Goal: Task Accomplishment & Management: Complete application form

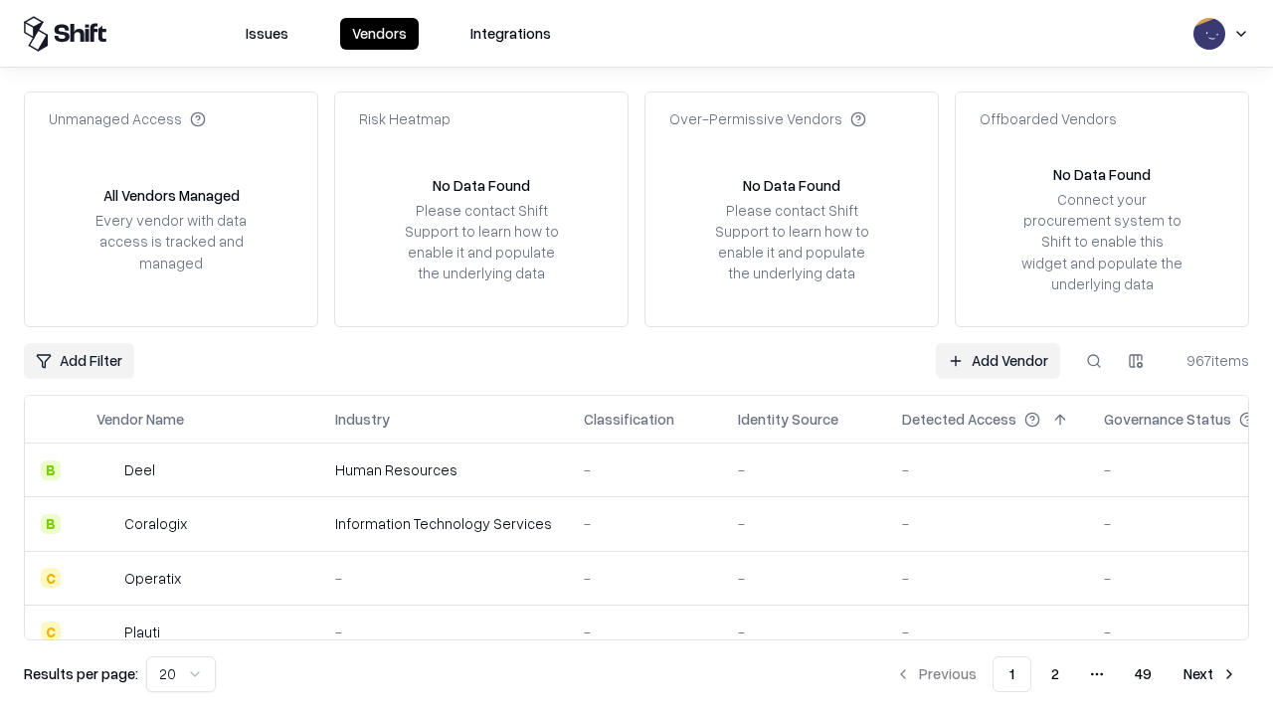
click at [997, 360] on link "Add Vendor" at bounding box center [998, 361] width 124 height 36
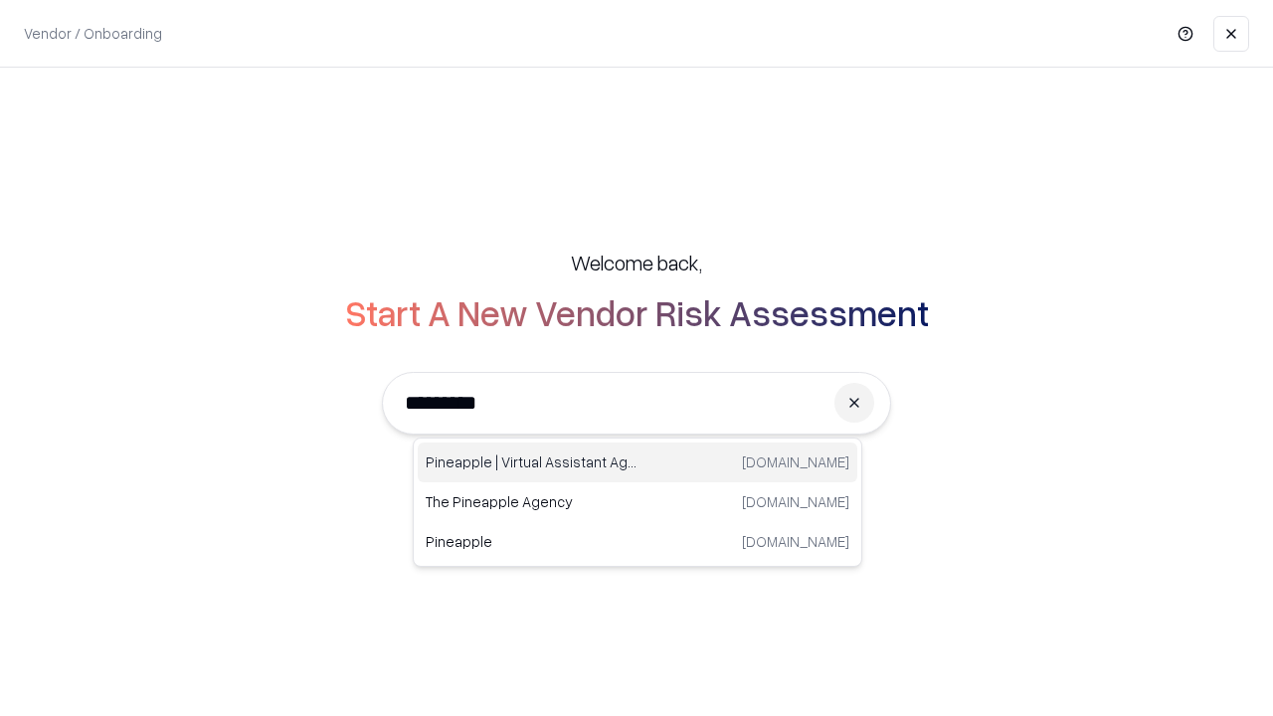
click at [637, 462] on div "Pineapple | Virtual Assistant Agency [DOMAIN_NAME]" at bounding box center [637, 462] width 439 height 40
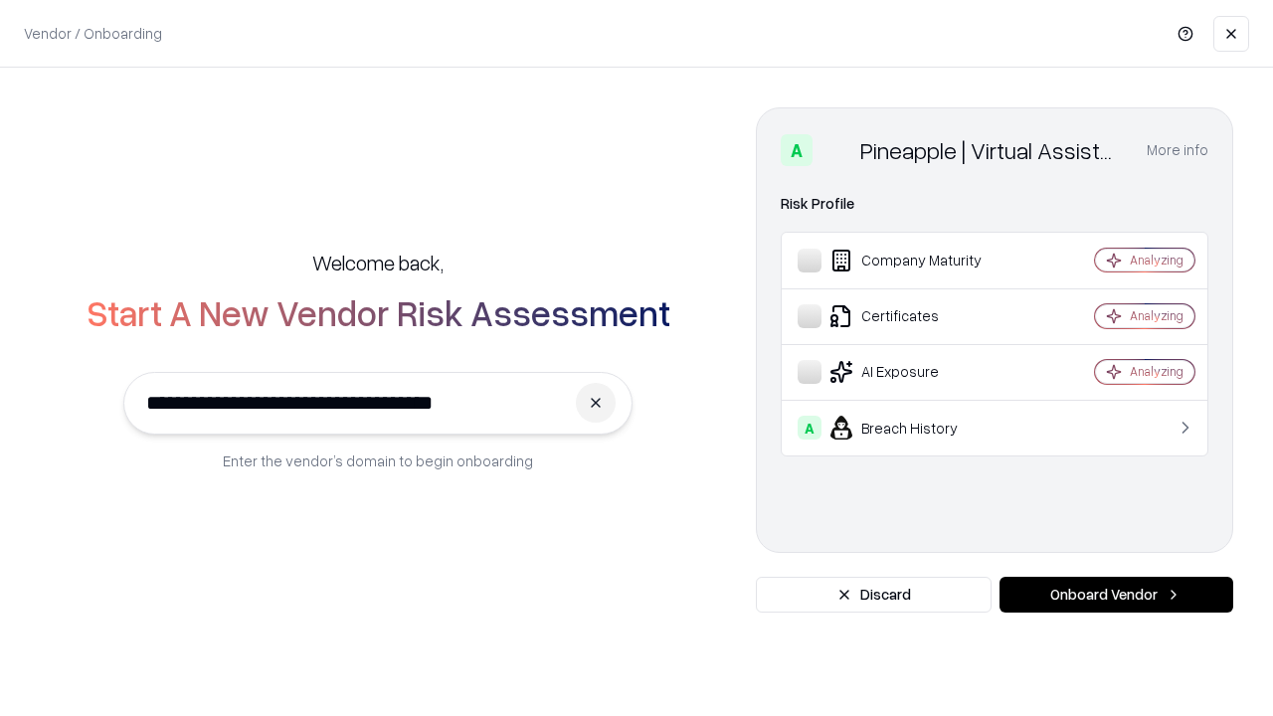
type input "**********"
click at [1116, 595] on button "Onboard Vendor" at bounding box center [1116, 595] width 234 height 36
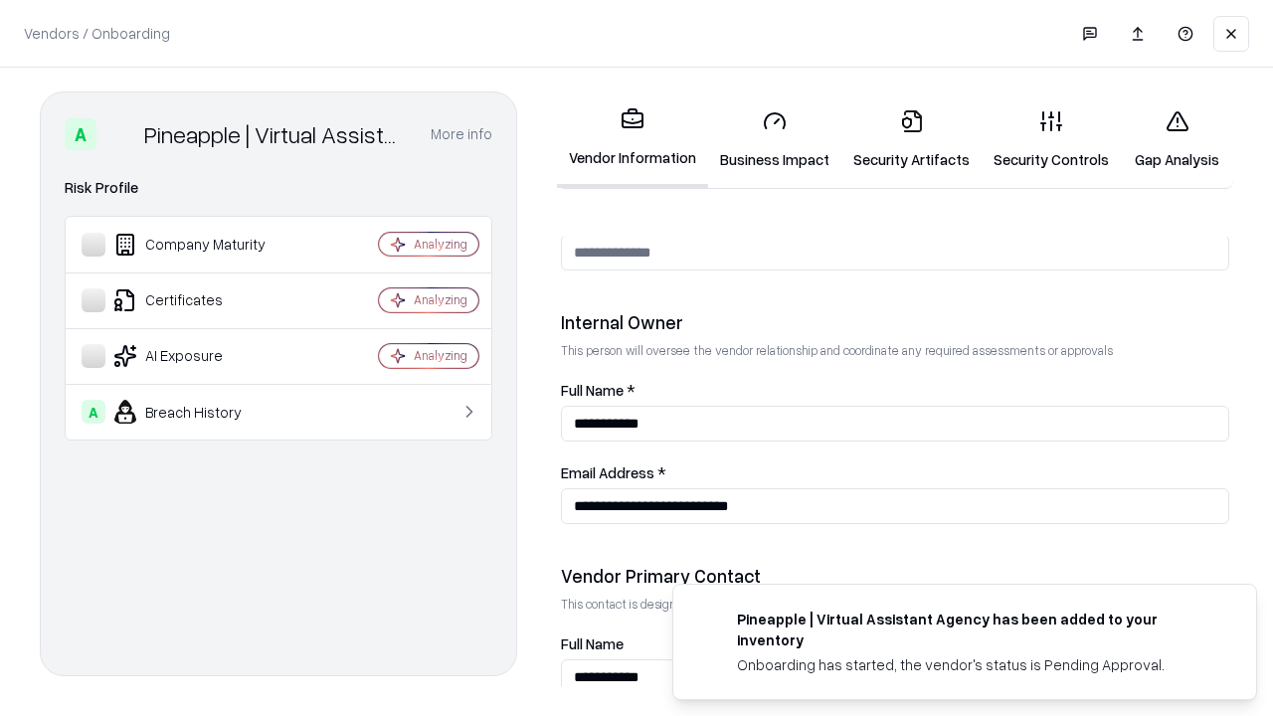
scroll to position [1030, 0]
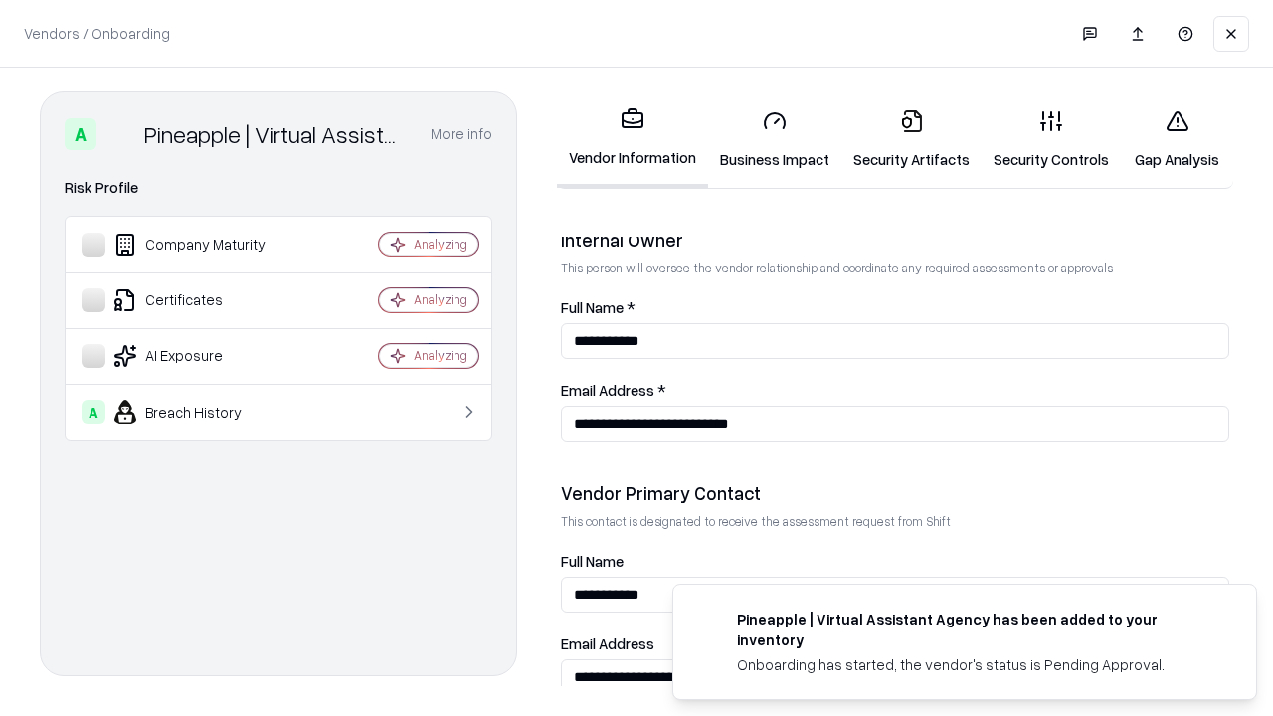
click at [911, 139] on link "Security Artifacts" at bounding box center [911, 139] width 140 height 92
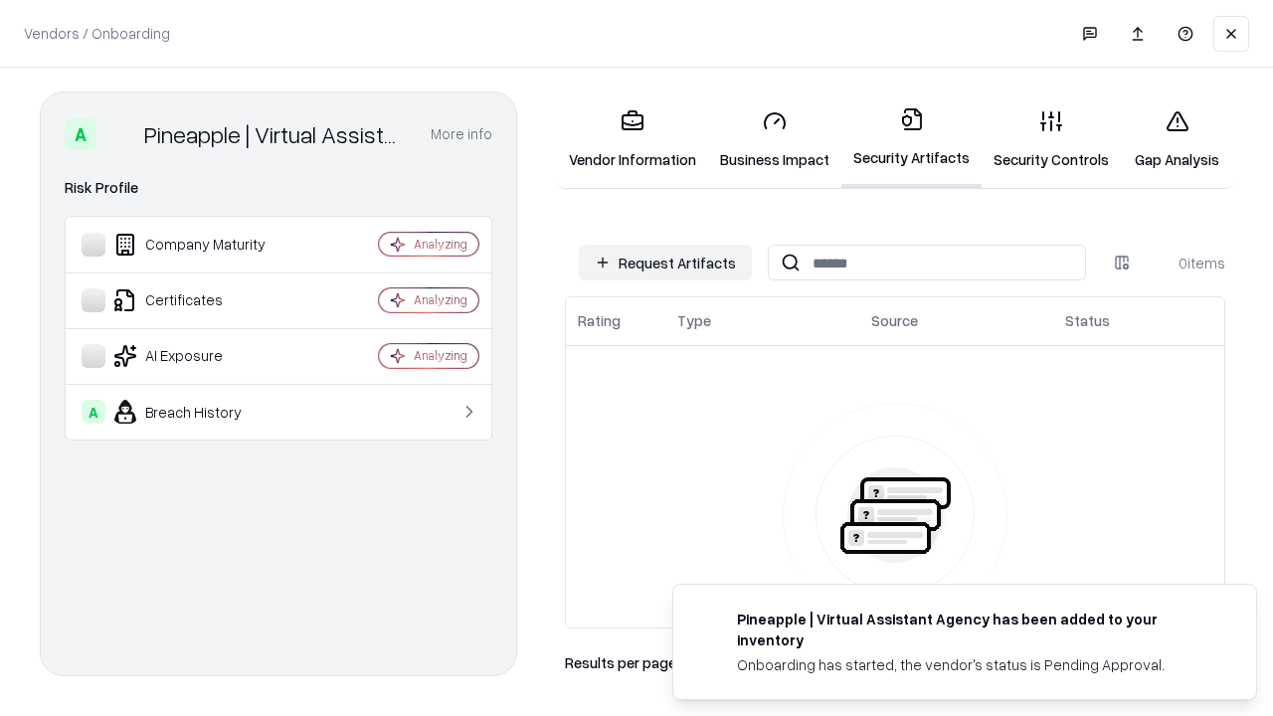
click at [665, 262] on button "Request Artifacts" at bounding box center [665, 263] width 173 height 36
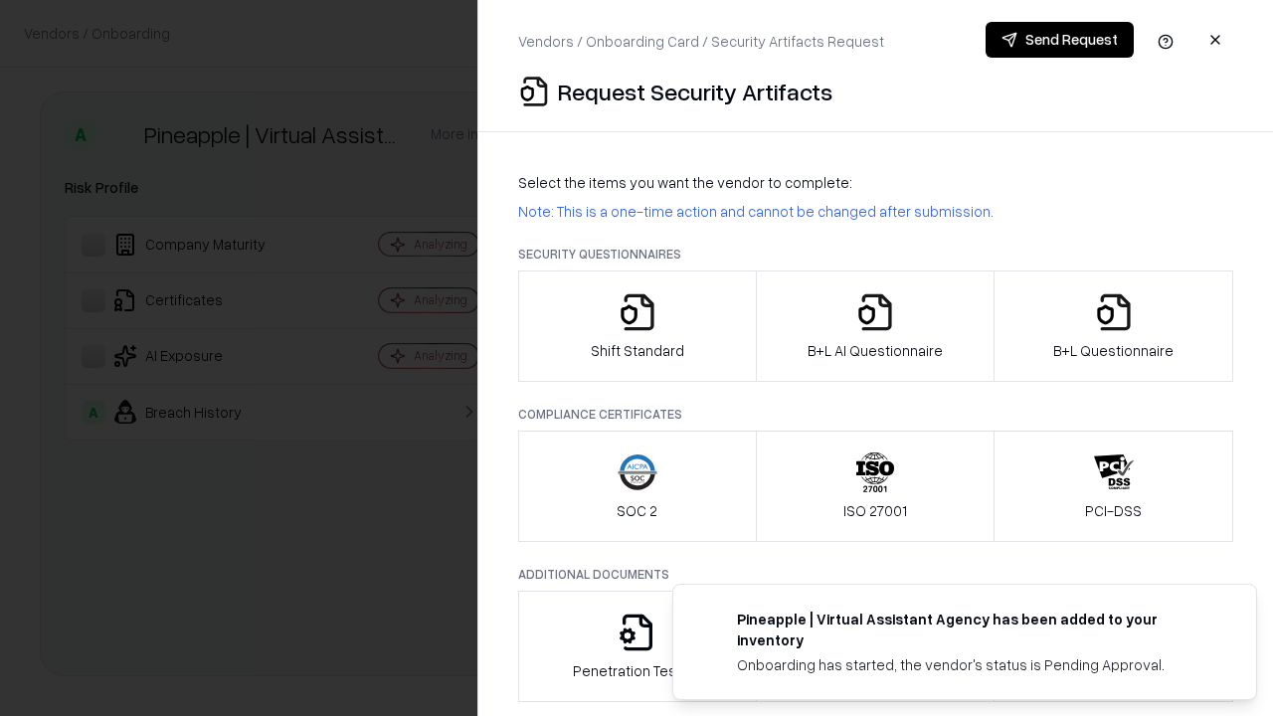
click at [1113, 326] on icon "button" at bounding box center [1114, 312] width 40 height 40
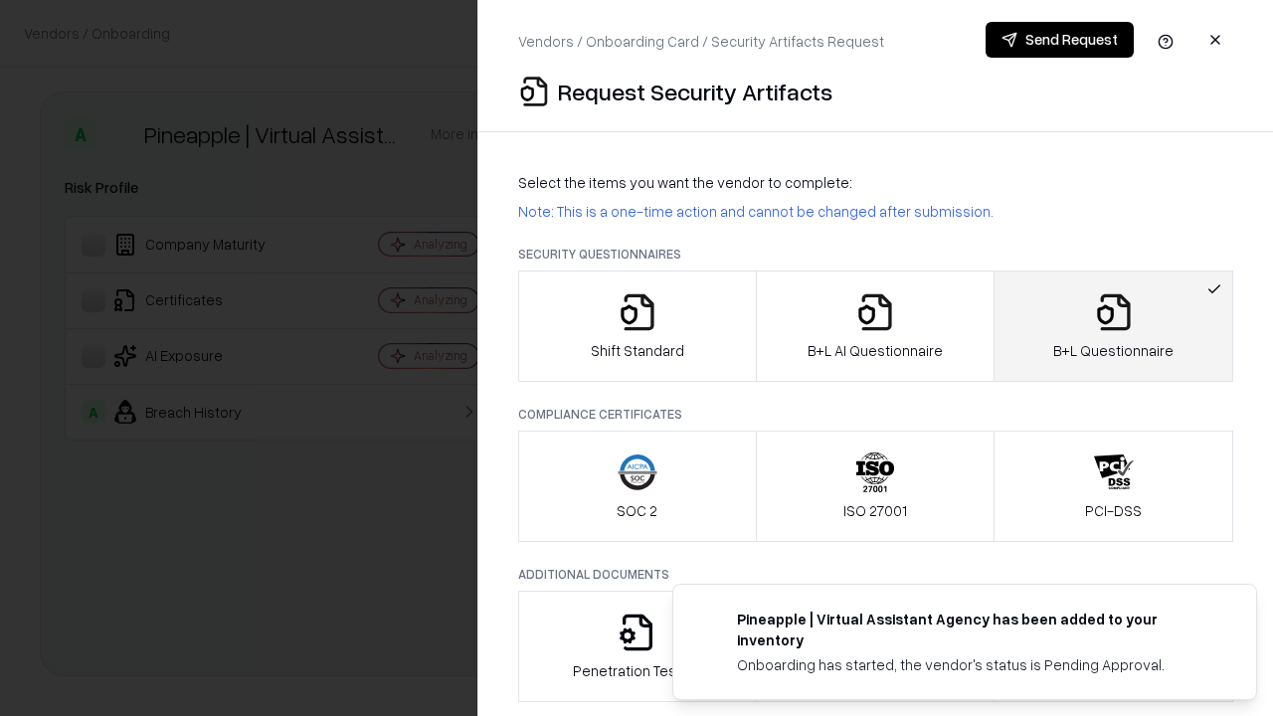
click at [874, 326] on icon "button" at bounding box center [875, 312] width 40 height 40
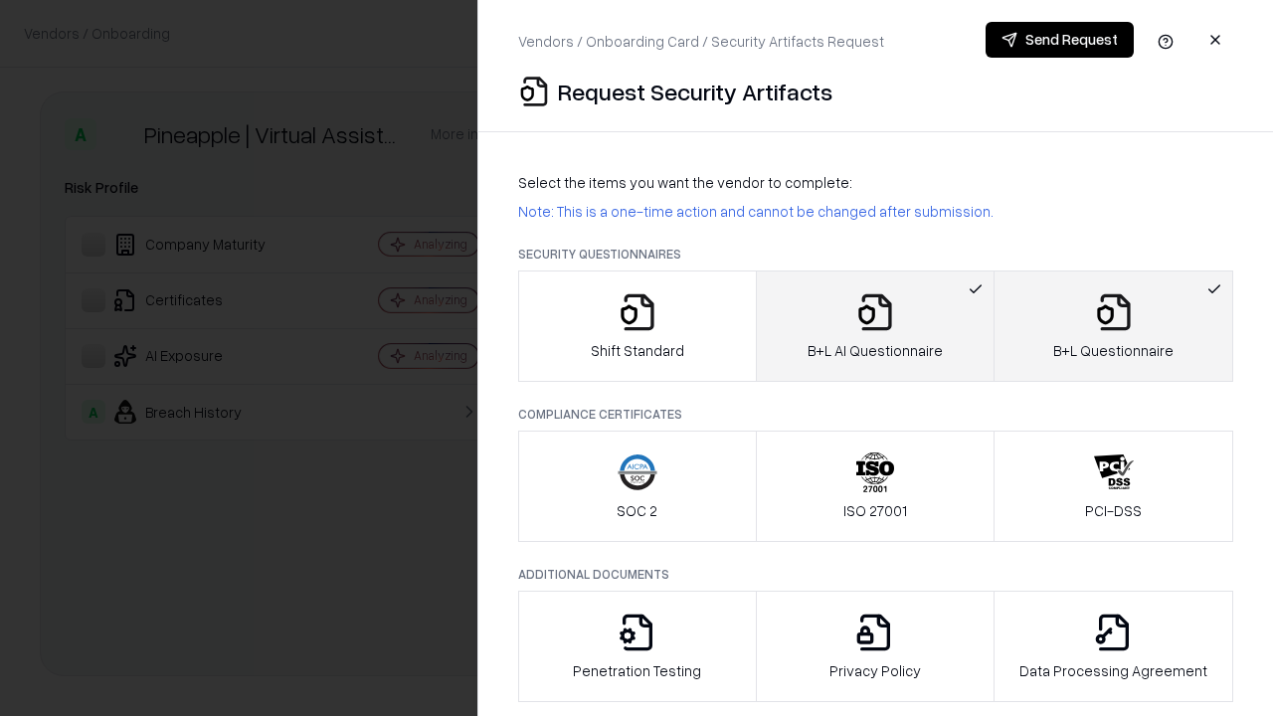
click at [1059, 40] on button "Send Request" at bounding box center [1059, 40] width 148 height 36
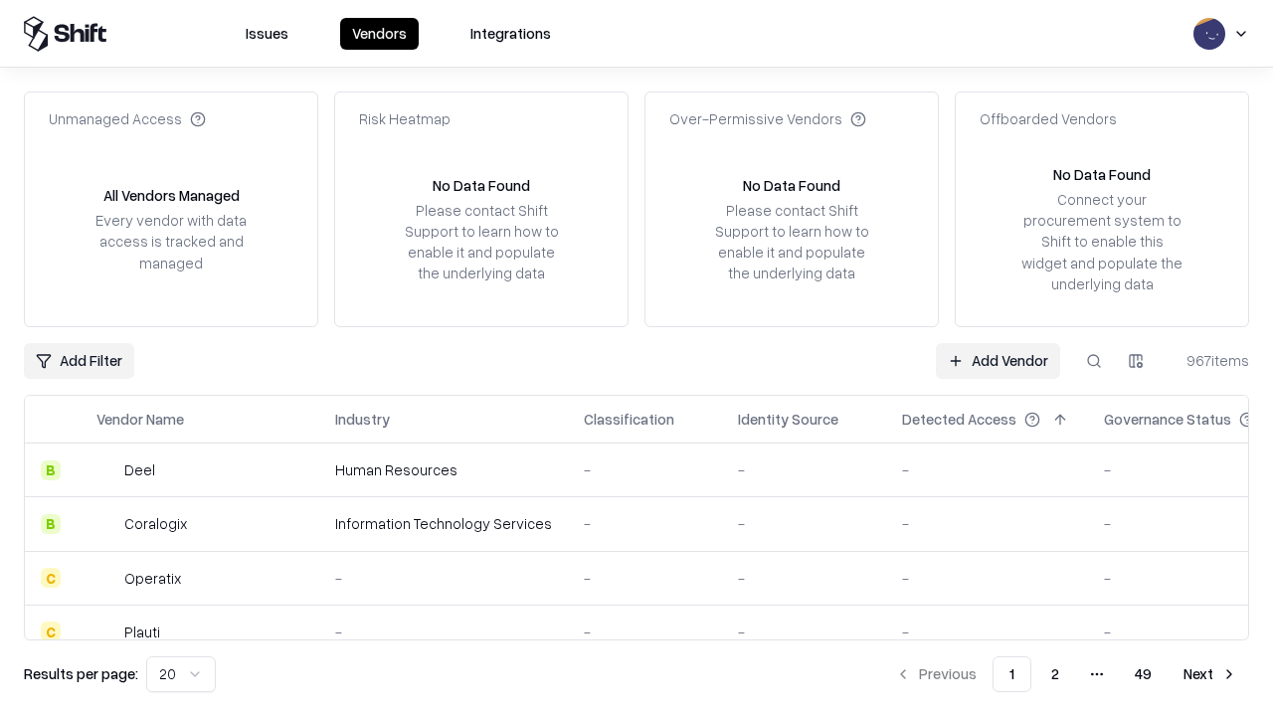
click at [1094, 360] on button at bounding box center [1094, 361] width 36 height 36
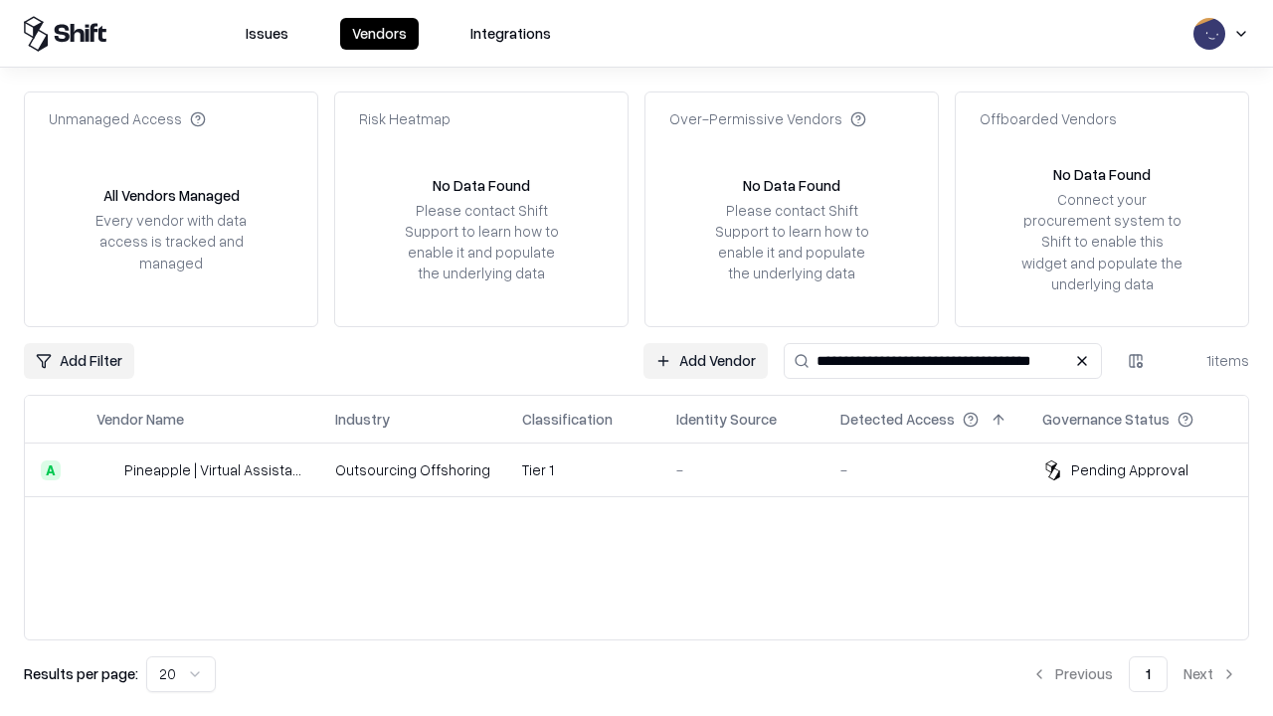
type input "**********"
click at [648, 469] on td "Tier 1" at bounding box center [583, 470] width 154 height 54
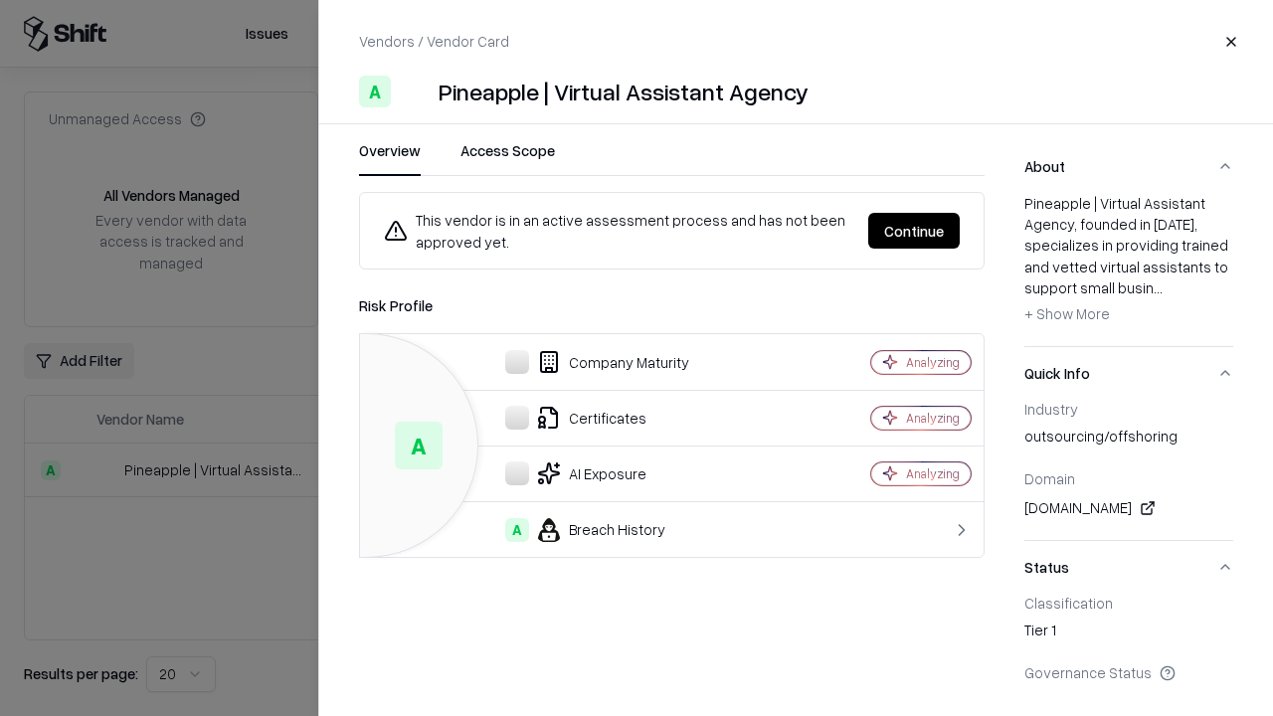
click at [914, 231] on button "Continue" at bounding box center [913, 231] width 91 height 36
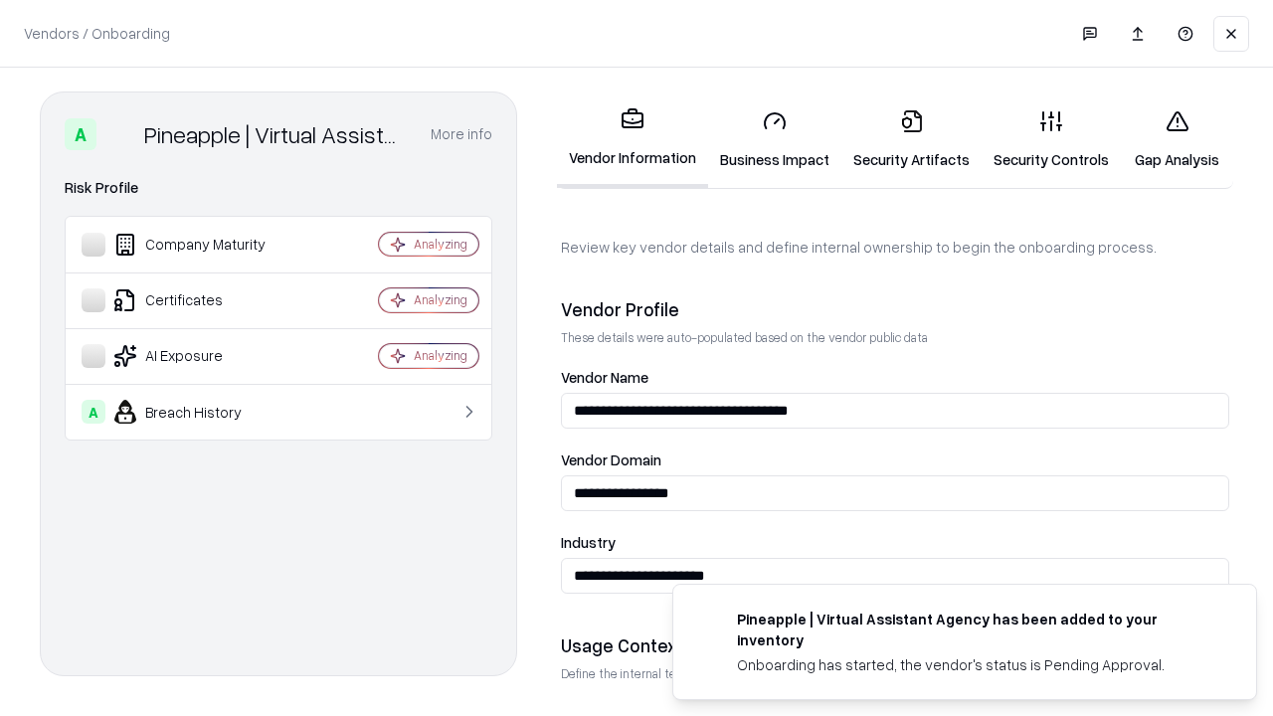
click at [911, 139] on link "Security Artifacts" at bounding box center [911, 139] width 140 height 92
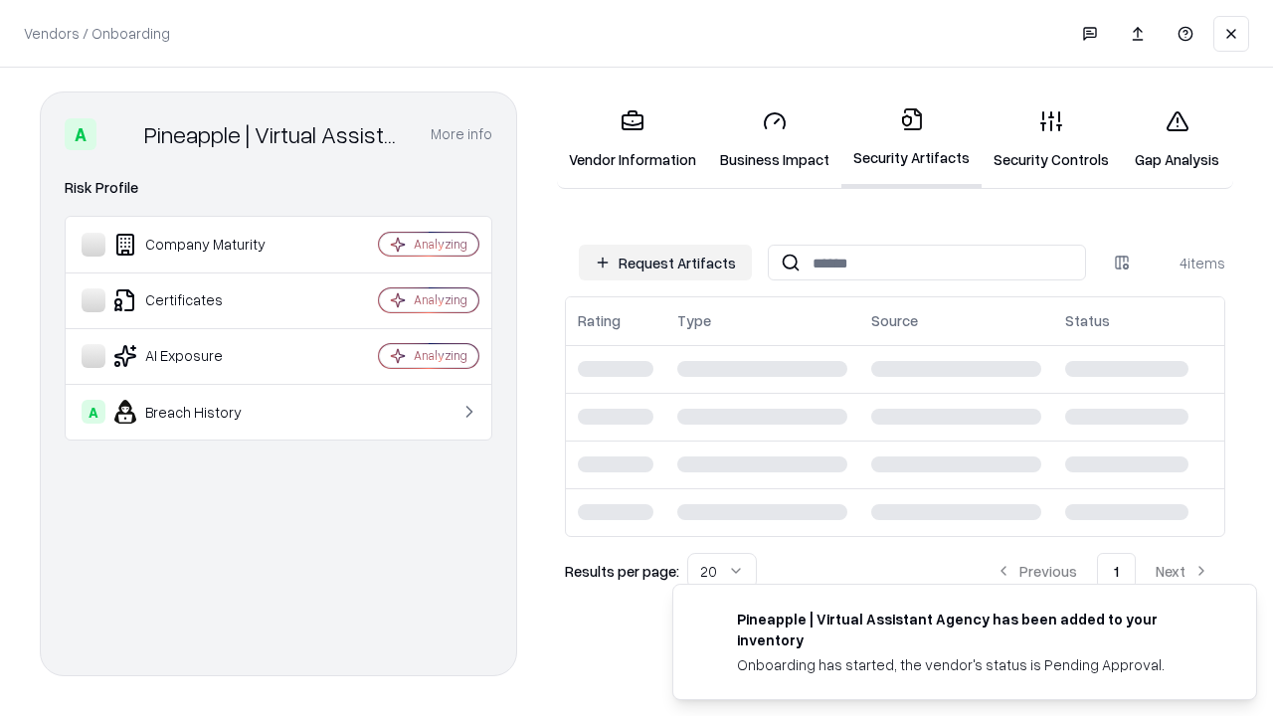
click at [1176, 139] on link "Gap Analysis" at bounding box center [1177, 139] width 112 height 92
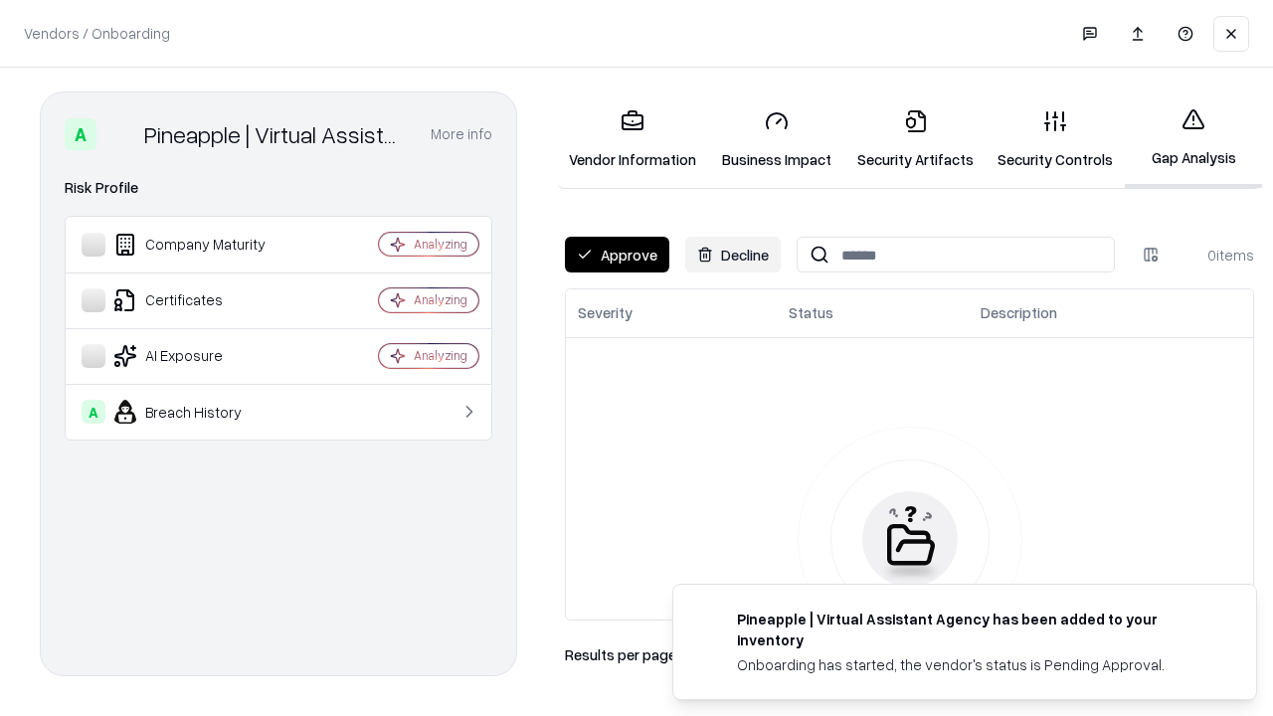
click at [616, 255] on button "Approve" at bounding box center [617, 255] width 104 height 36
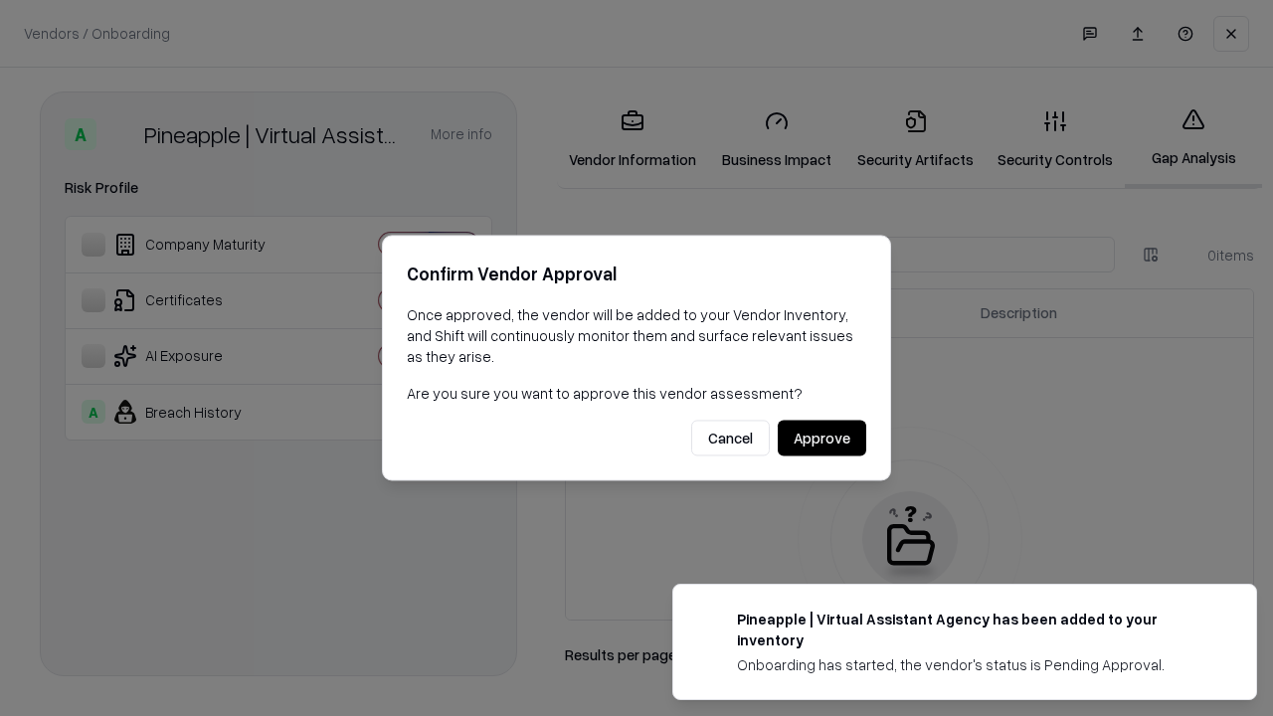
click at [821, 437] on button "Approve" at bounding box center [822, 439] width 88 height 36
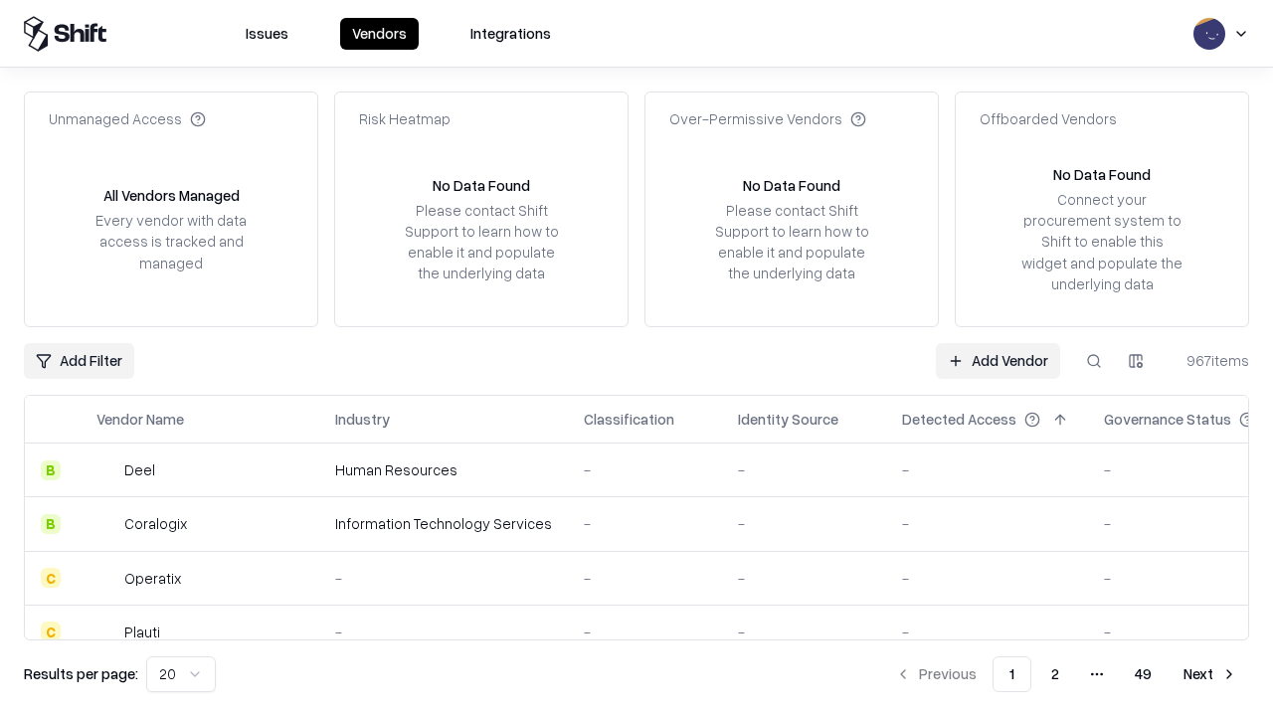
type input "**********"
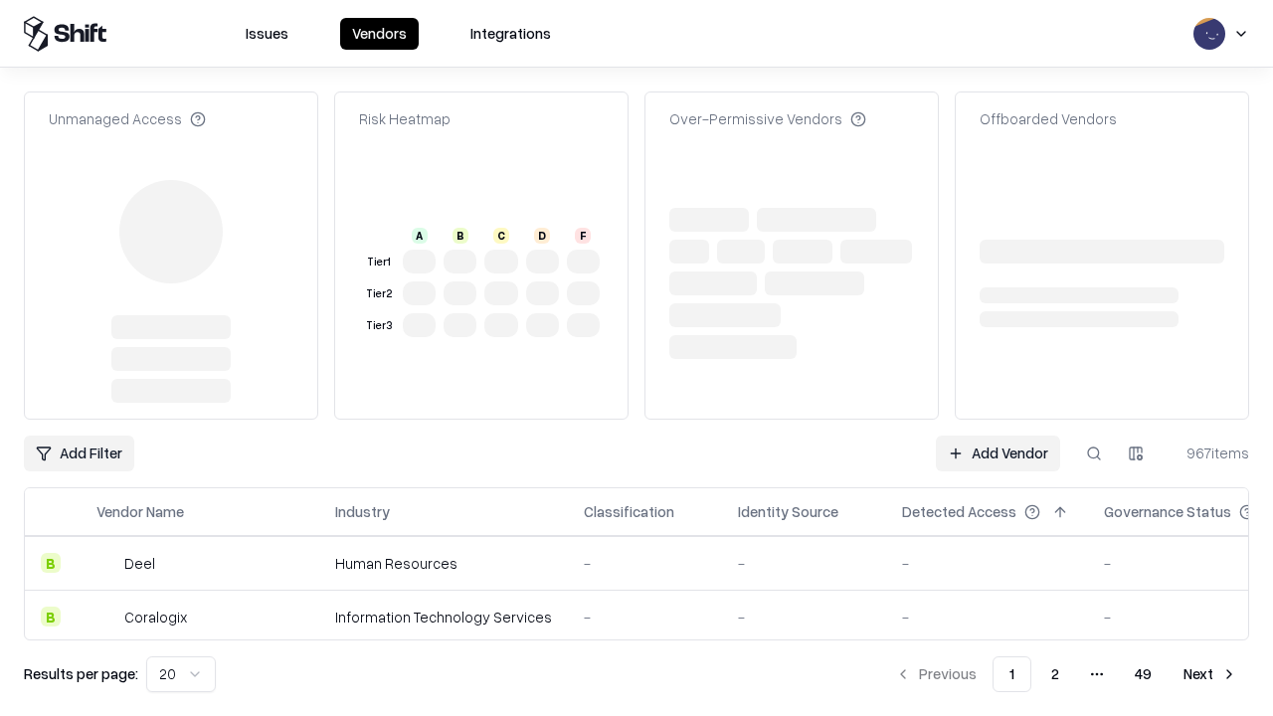
click at [997, 453] on link "Add Vendor" at bounding box center [998, 453] width 124 height 36
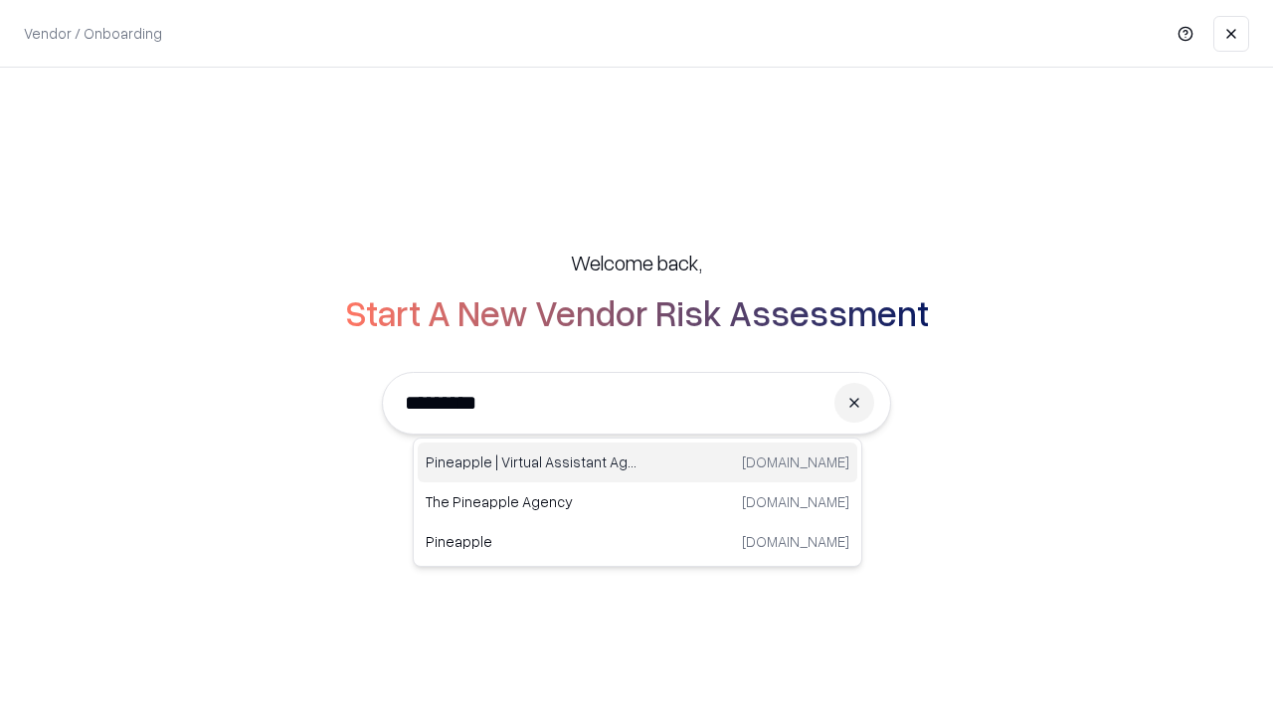
click at [637, 462] on div "Pineapple | Virtual Assistant Agency [DOMAIN_NAME]" at bounding box center [637, 462] width 439 height 40
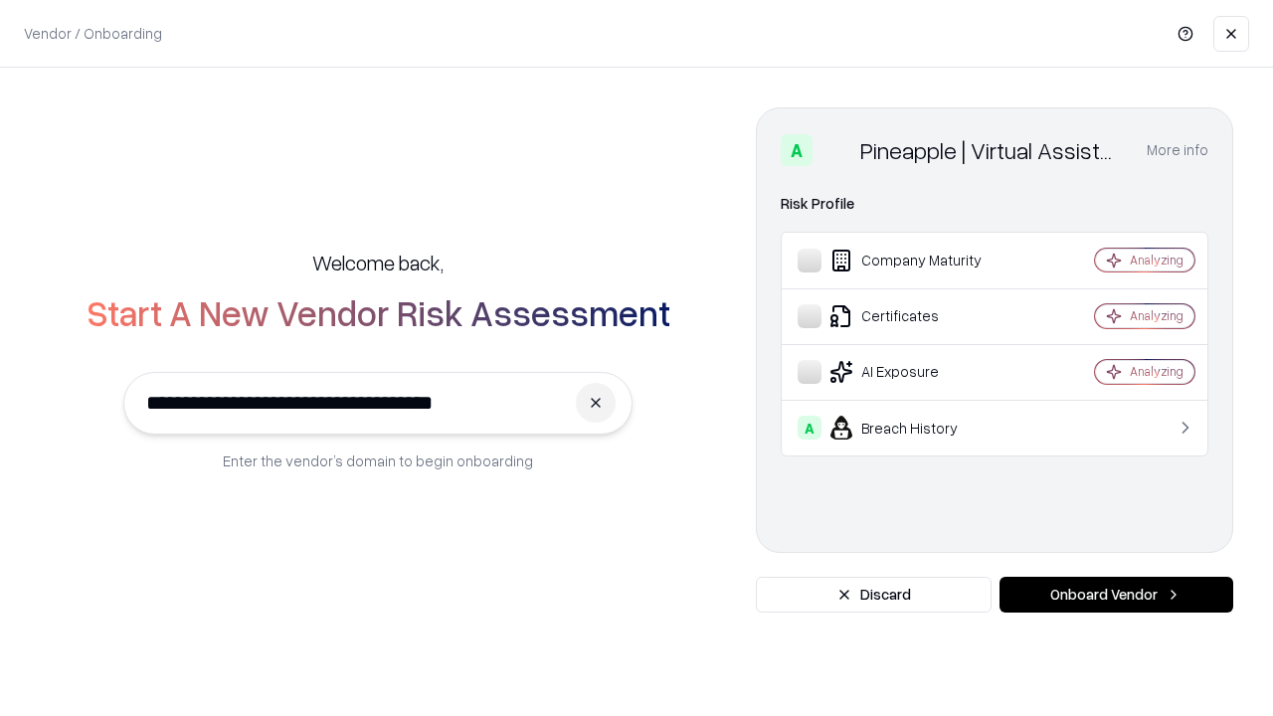
type input "**********"
click at [1116, 595] on button "Onboard Vendor" at bounding box center [1116, 595] width 234 height 36
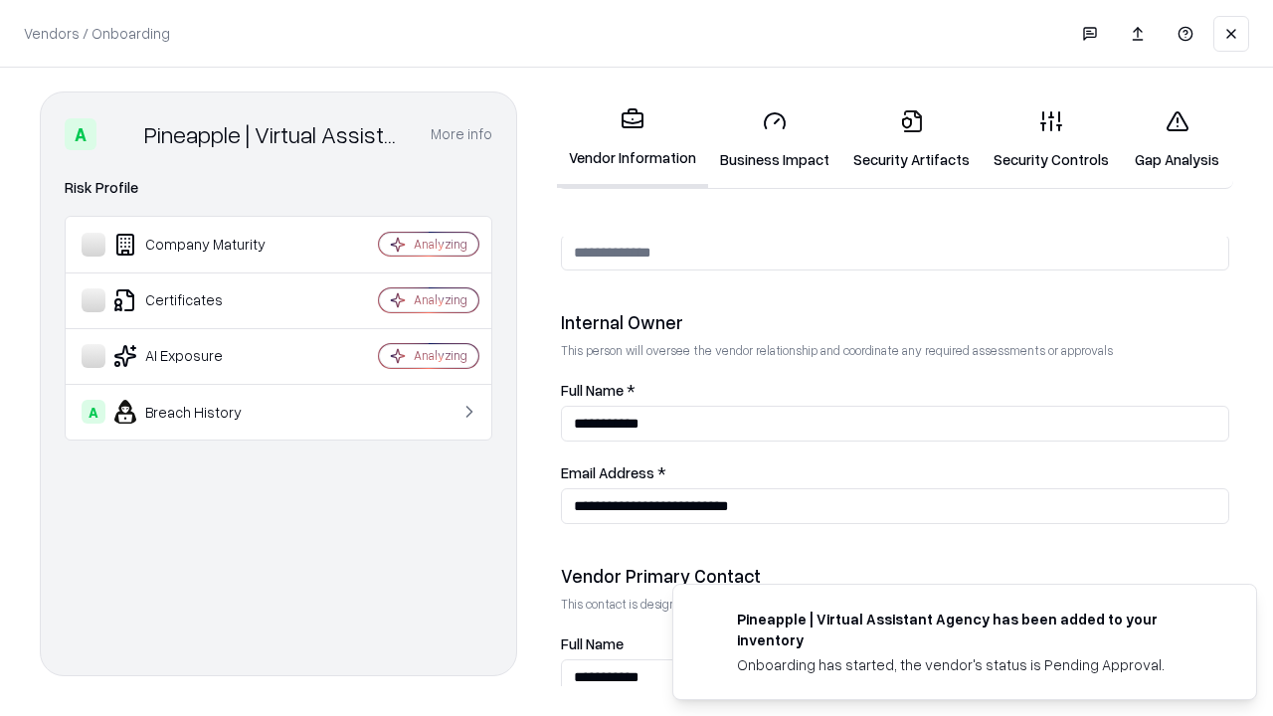
scroll to position [1030, 0]
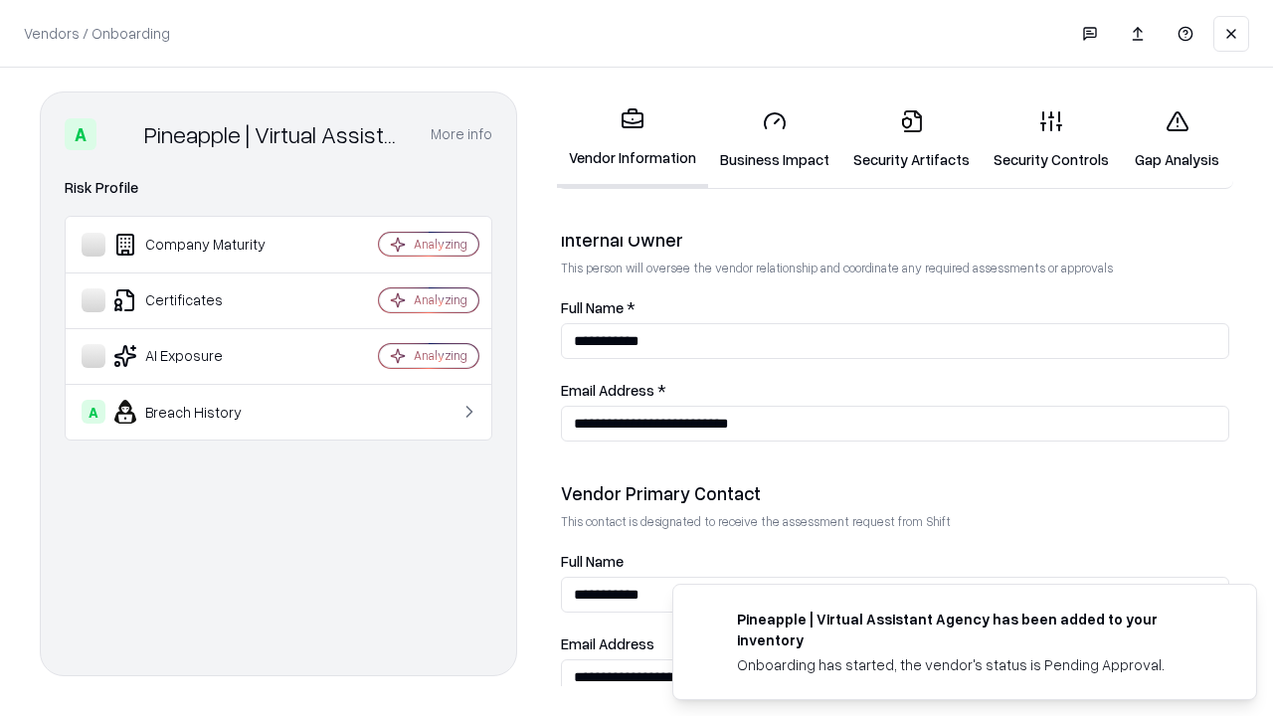
click at [1176, 139] on link "Gap Analysis" at bounding box center [1177, 139] width 112 height 92
